Goal: Transaction & Acquisition: Obtain resource

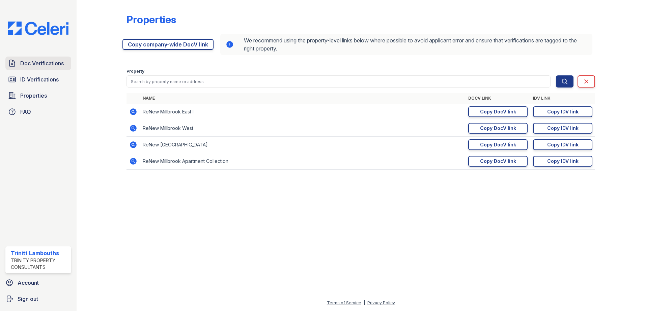
click at [46, 64] on span "Doc Verifications" at bounding box center [41, 63] width 43 height 8
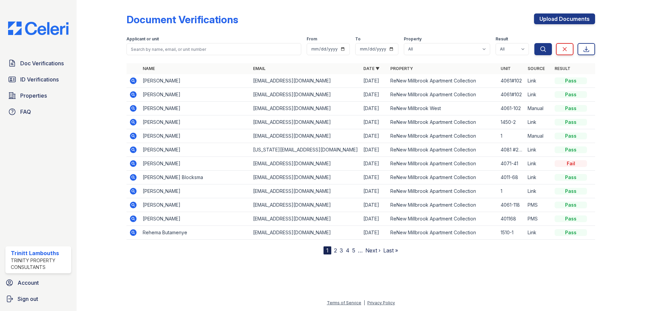
click at [129, 94] on icon at bounding box center [133, 95] width 8 height 8
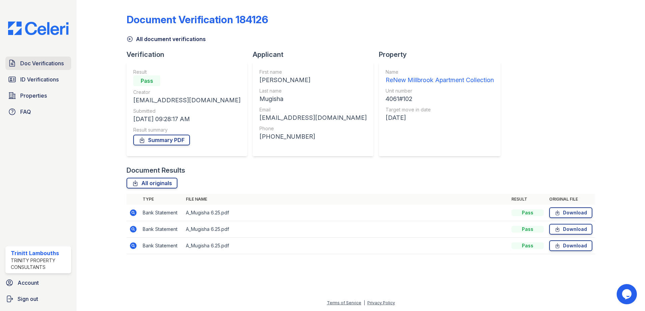
click at [41, 61] on span "Doc Verifications" at bounding box center [41, 63] width 43 height 8
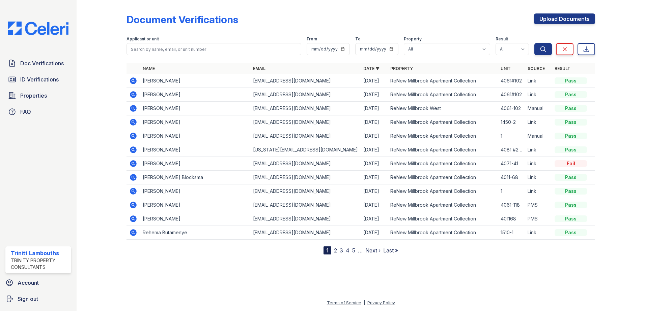
click at [131, 80] on icon at bounding box center [133, 81] width 7 height 7
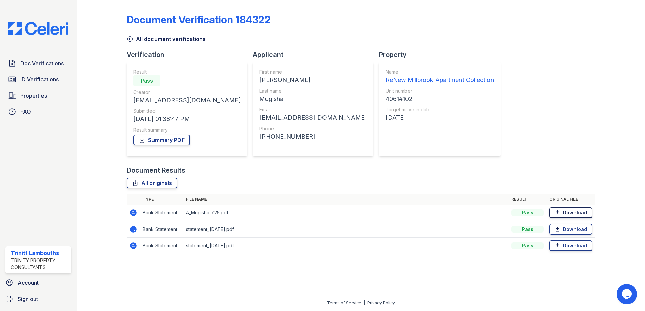
click at [569, 209] on link "Download" at bounding box center [570, 213] width 43 height 11
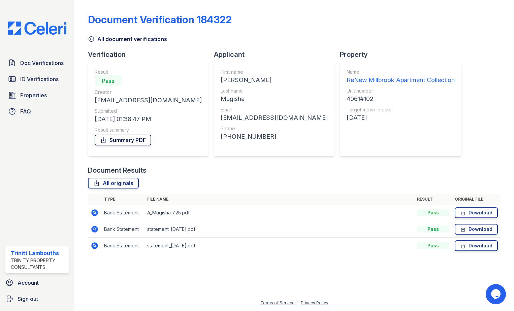
click at [130, 138] on link "Summary PDF" at bounding box center [123, 140] width 57 height 11
click at [43, 65] on span "Doc Verifications" at bounding box center [41, 63] width 43 height 8
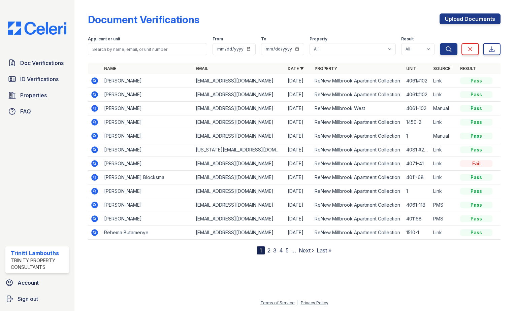
click at [94, 92] on icon at bounding box center [94, 94] width 7 height 7
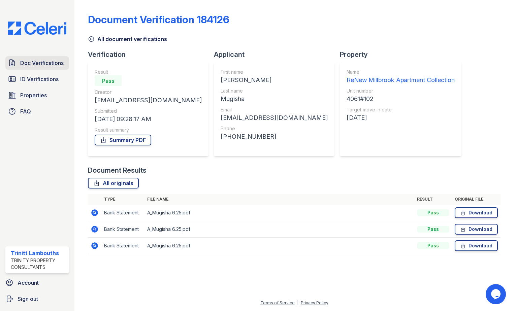
click at [46, 65] on span "Doc Verifications" at bounding box center [41, 63] width 43 height 8
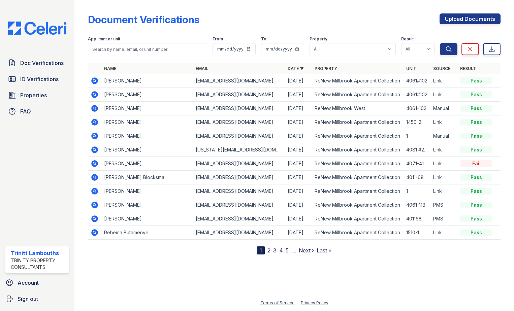
click at [93, 93] on icon at bounding box center [94, 94] width 7 height 7
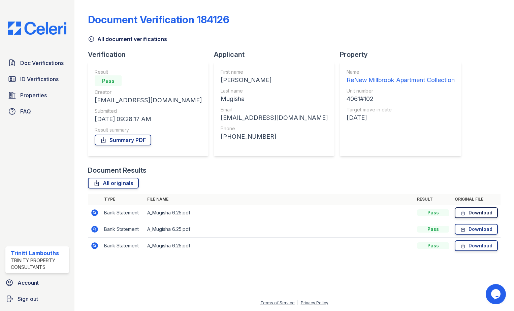
click at [486, 211] on link "Download" at bounding box center [476, 213] width 43 height 11
click at [29, 61] on span "Doc Verifications" at bounding box center [41, 63] width 43 height 8
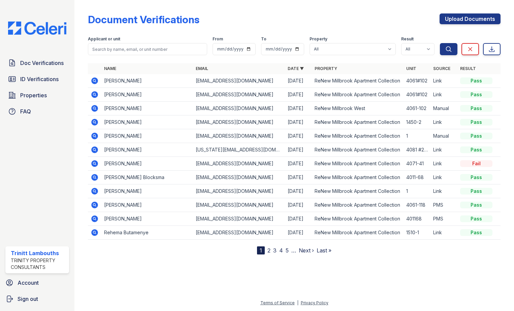
click at [95, 79] on icon at bounding box center [94, 81] width 7 height 7
